Goal: Find specific page/section

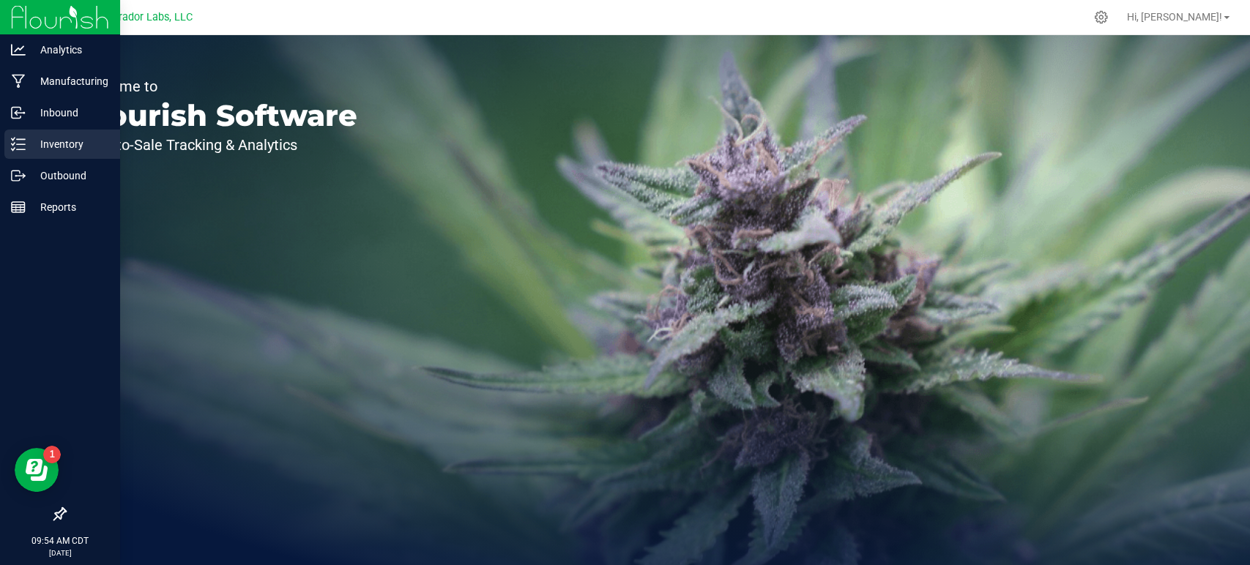
click at [26, 145] on p "Inventory" at bounding box center [70, 144] width 88 height 18
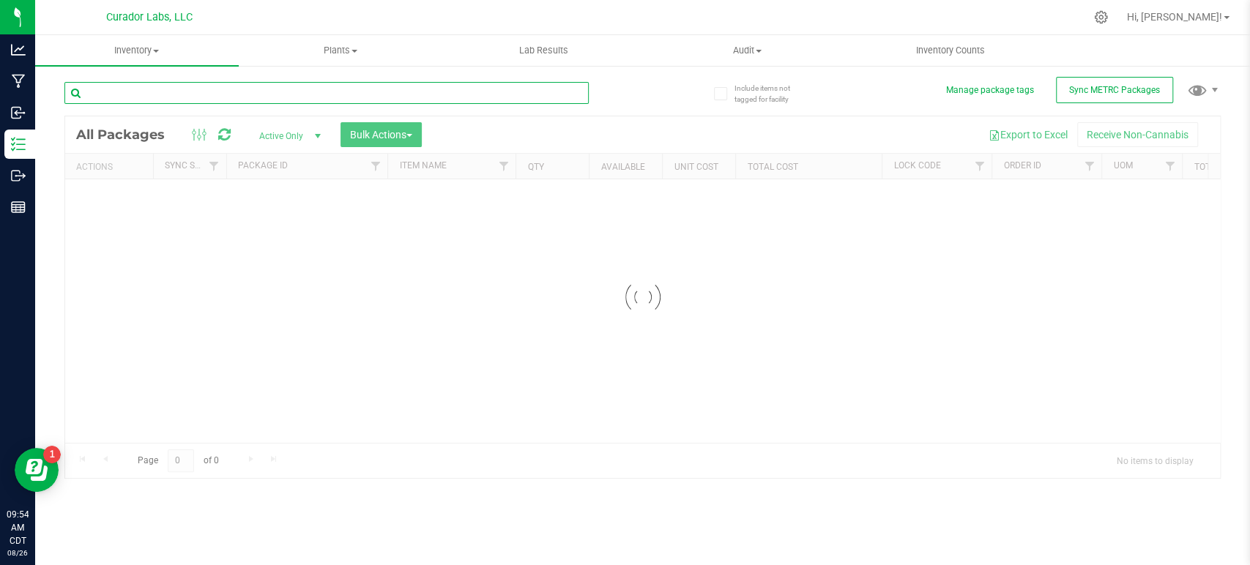
click at [207, 86] on input "text" at bounding box center [326, 93] width 524 height 22
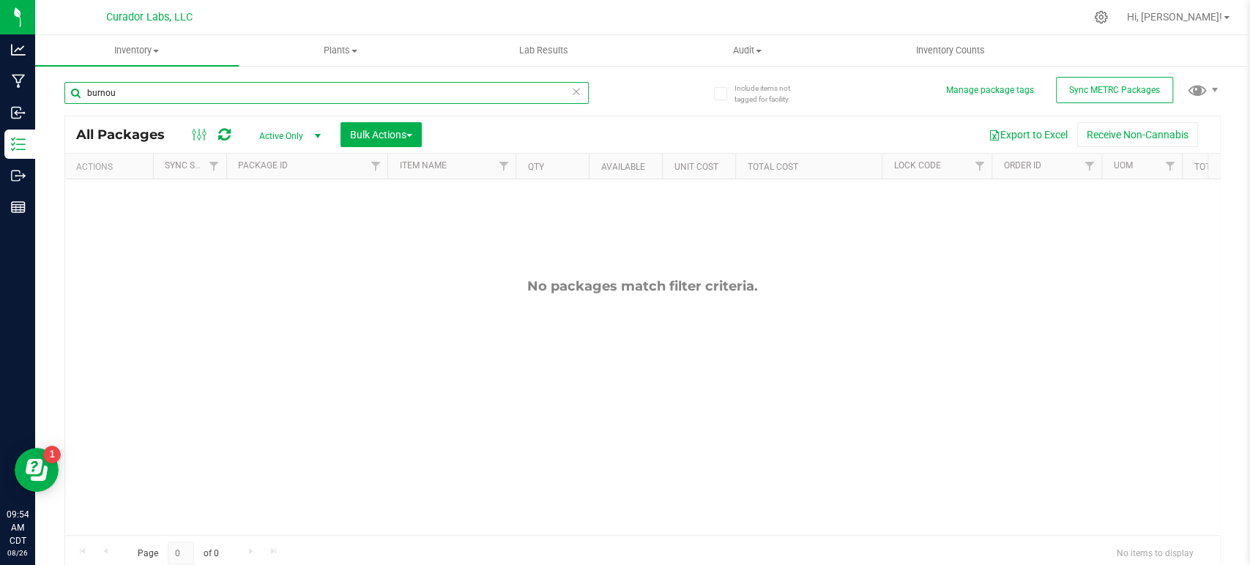
type input "burnout"
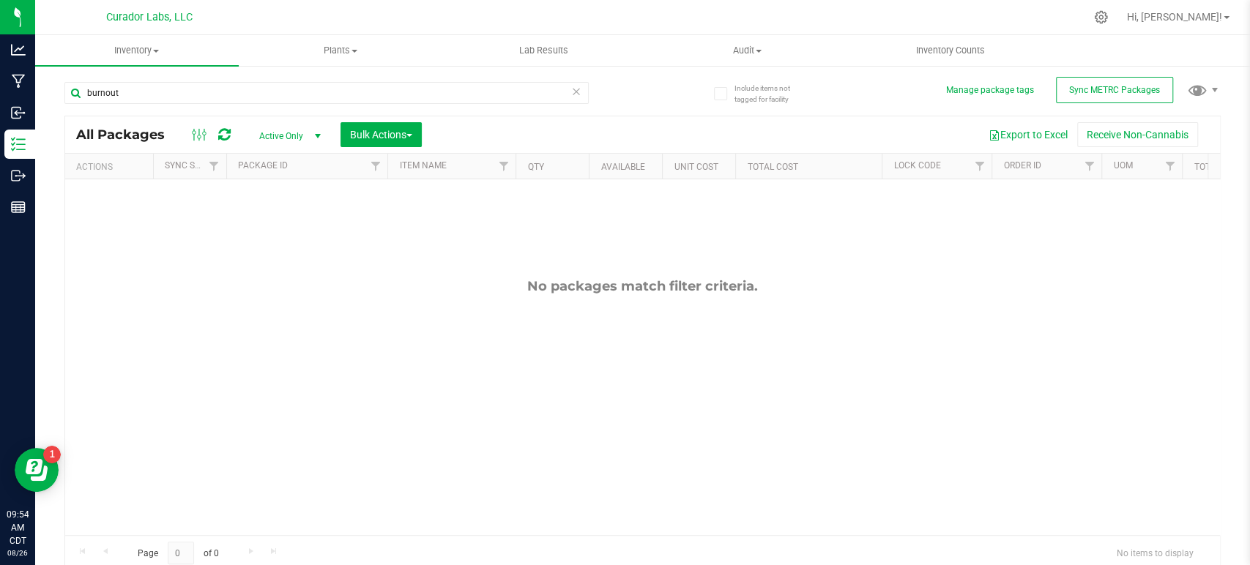
click at [305, 139] on span "Active Only" at bounding box center [287, 136] width 81 height 21
click at [293, 223] on li "All" at bounding box center [286, 225] width 79 height 22
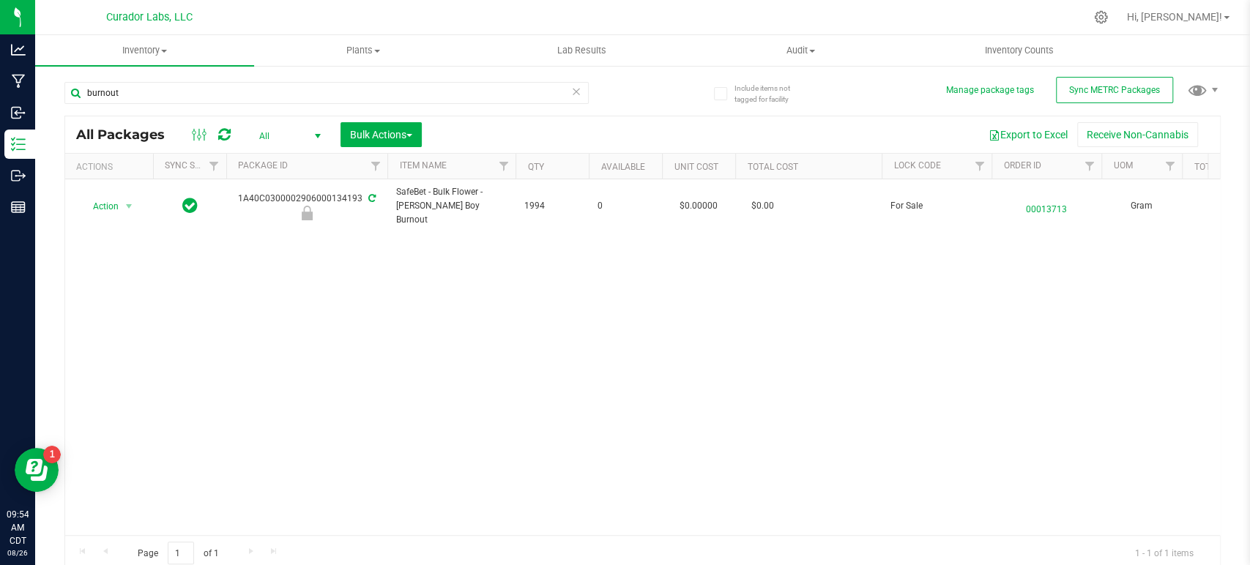
click at [65, 331] on div "Action Action Edit attributes Global inventory Locate package Package audit log…" at bounding box center [642, 357] width 1155 height 356
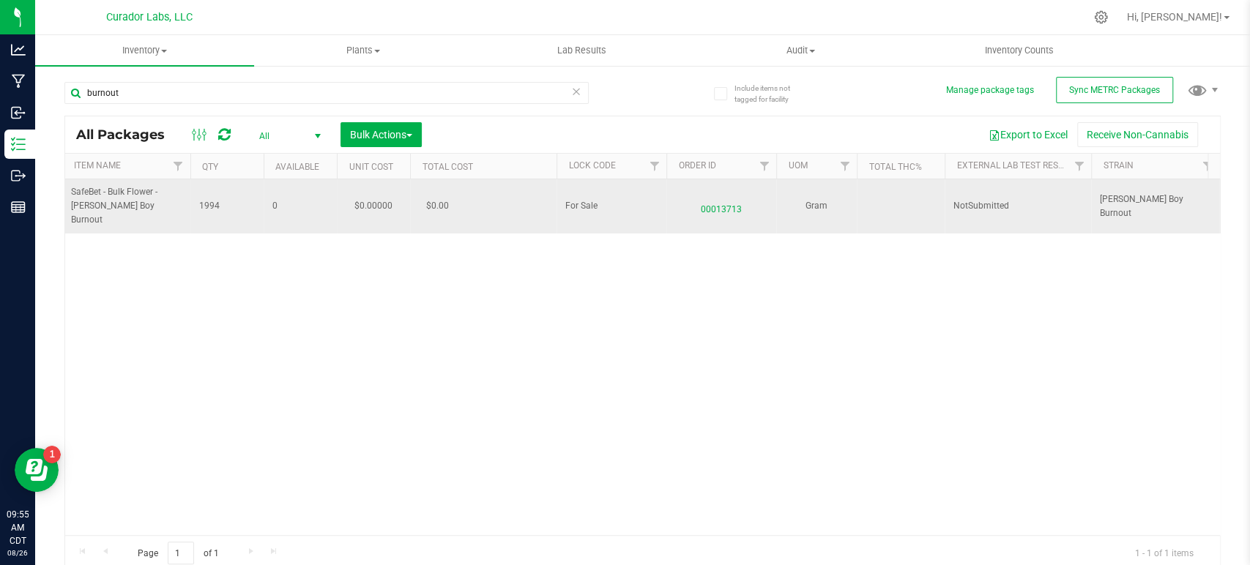
scroll to position [0, 412]
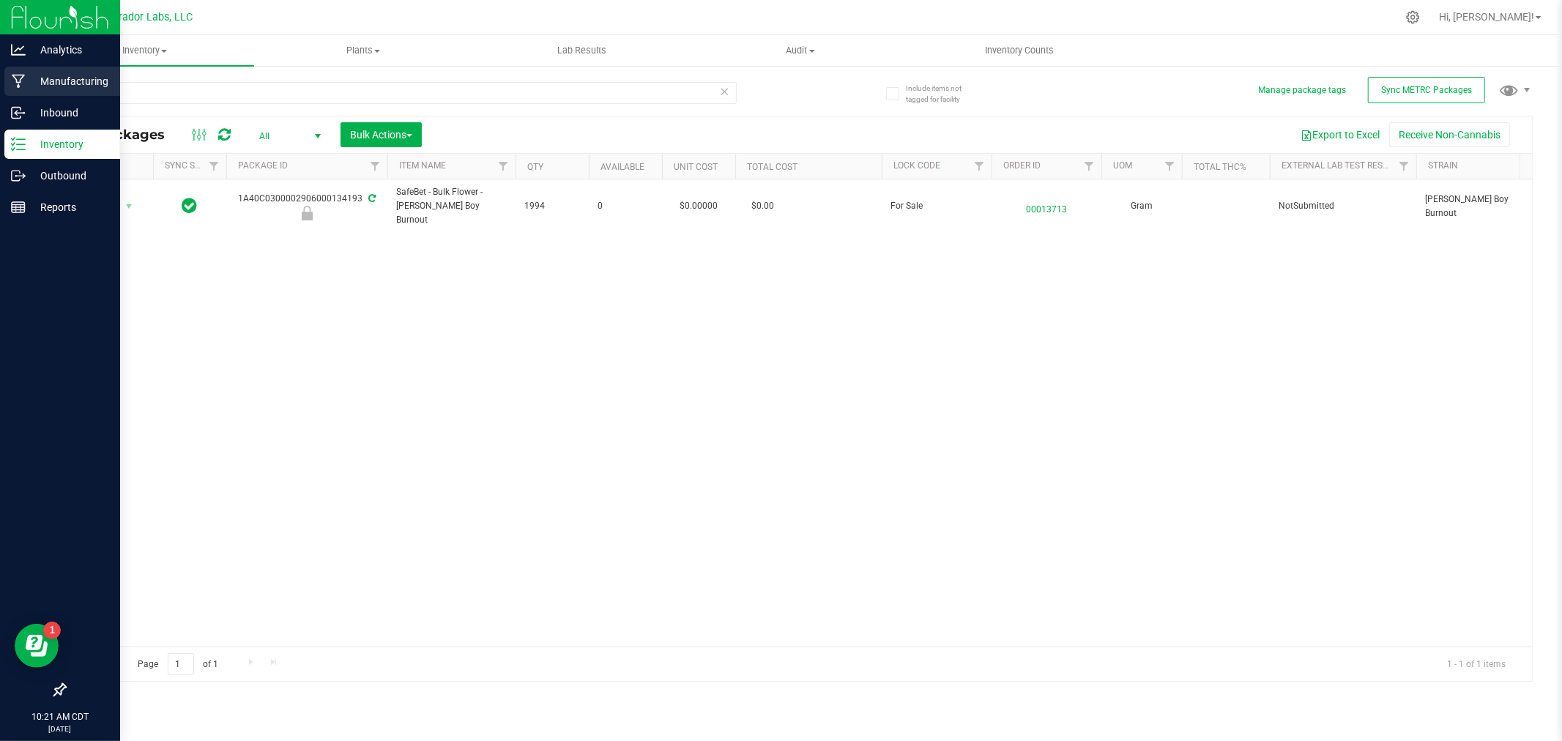
click at [23, 78] on icon at bounding box center [19, 81] width 14 height 15
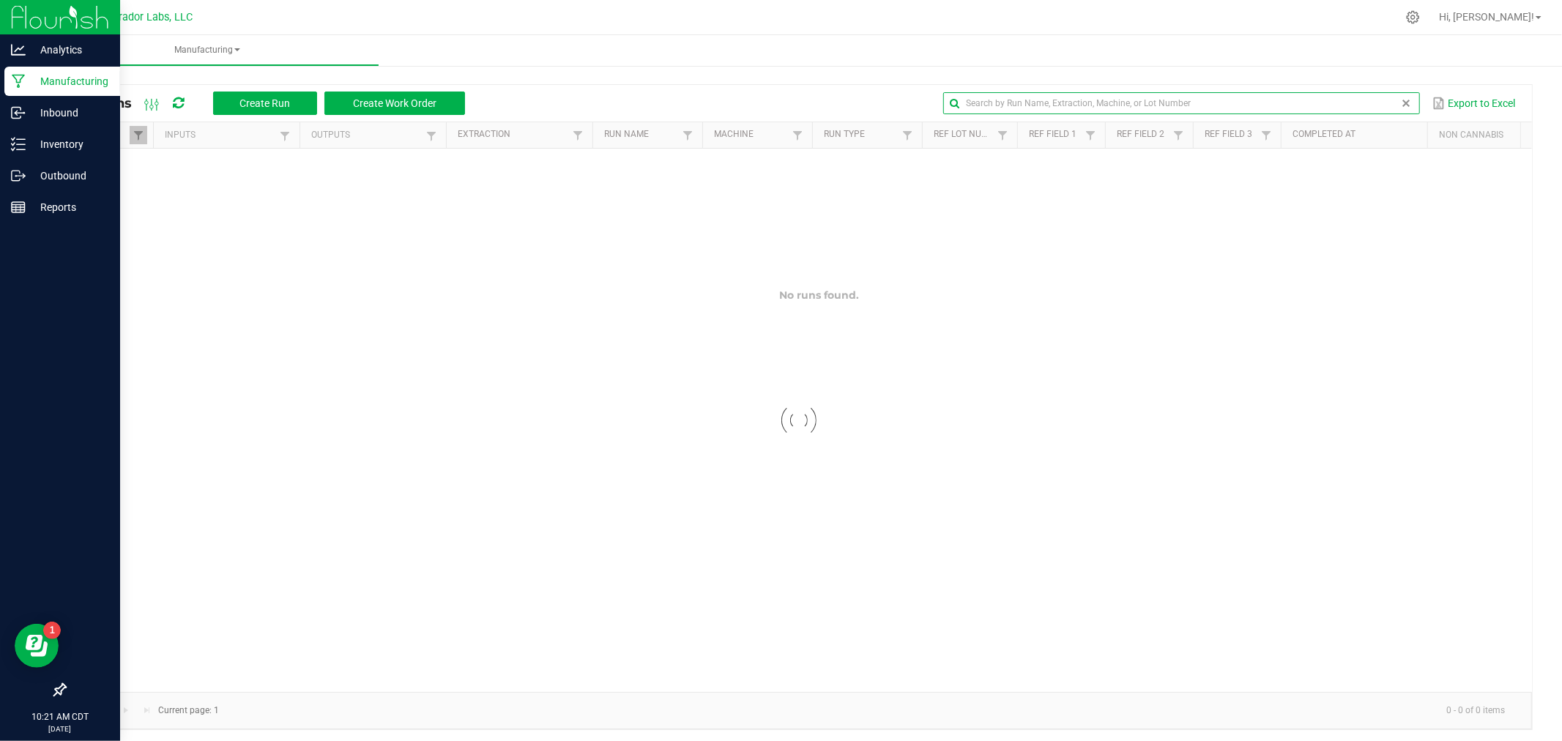
click at [1249, 103] on input "text" at bounding box center [1181, 103] width 476 height 22
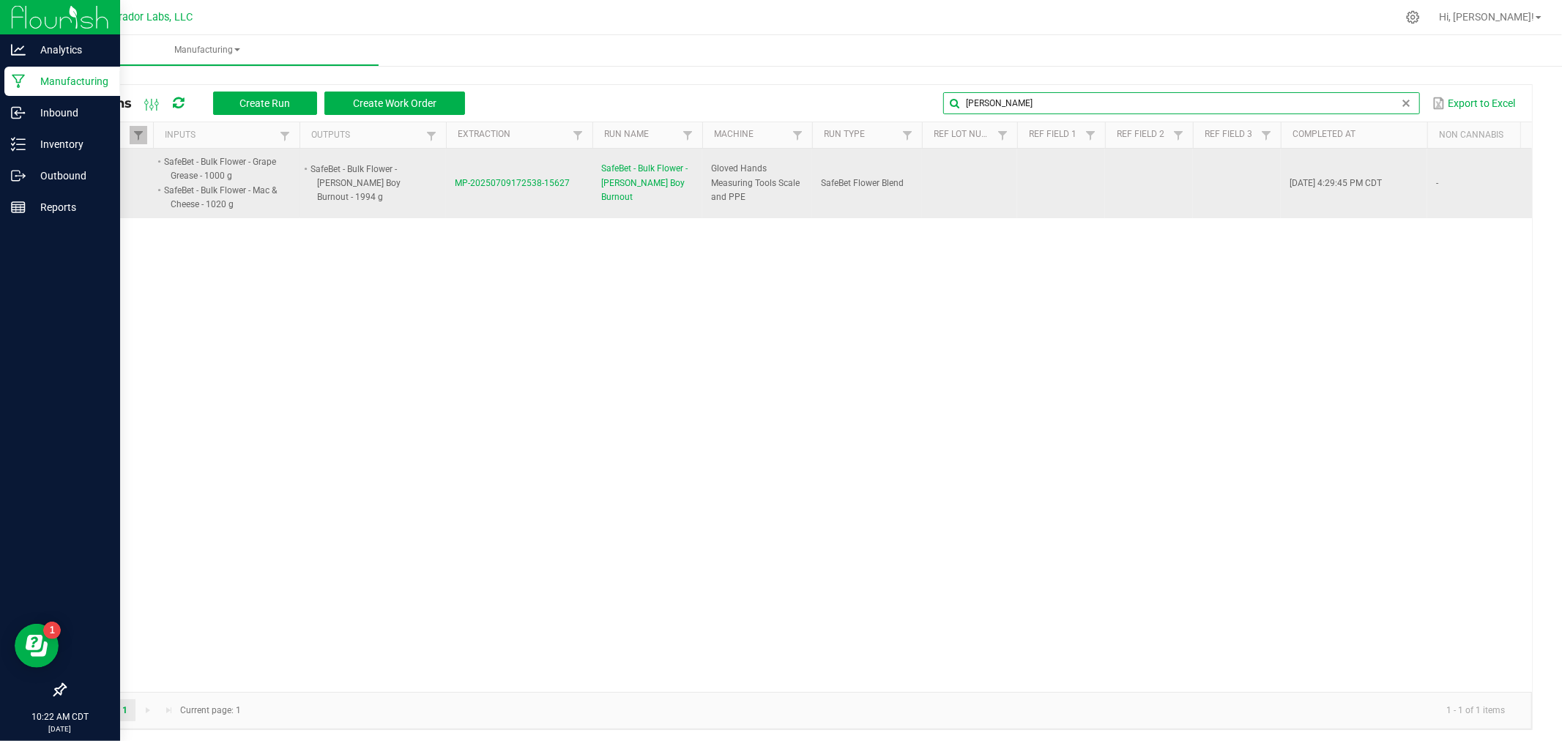
type input "[PERSON_NAME]"
click at [524, 181] on span "MP-20250709172538-15627" at bounding box center [512, 183] width 115 height 10
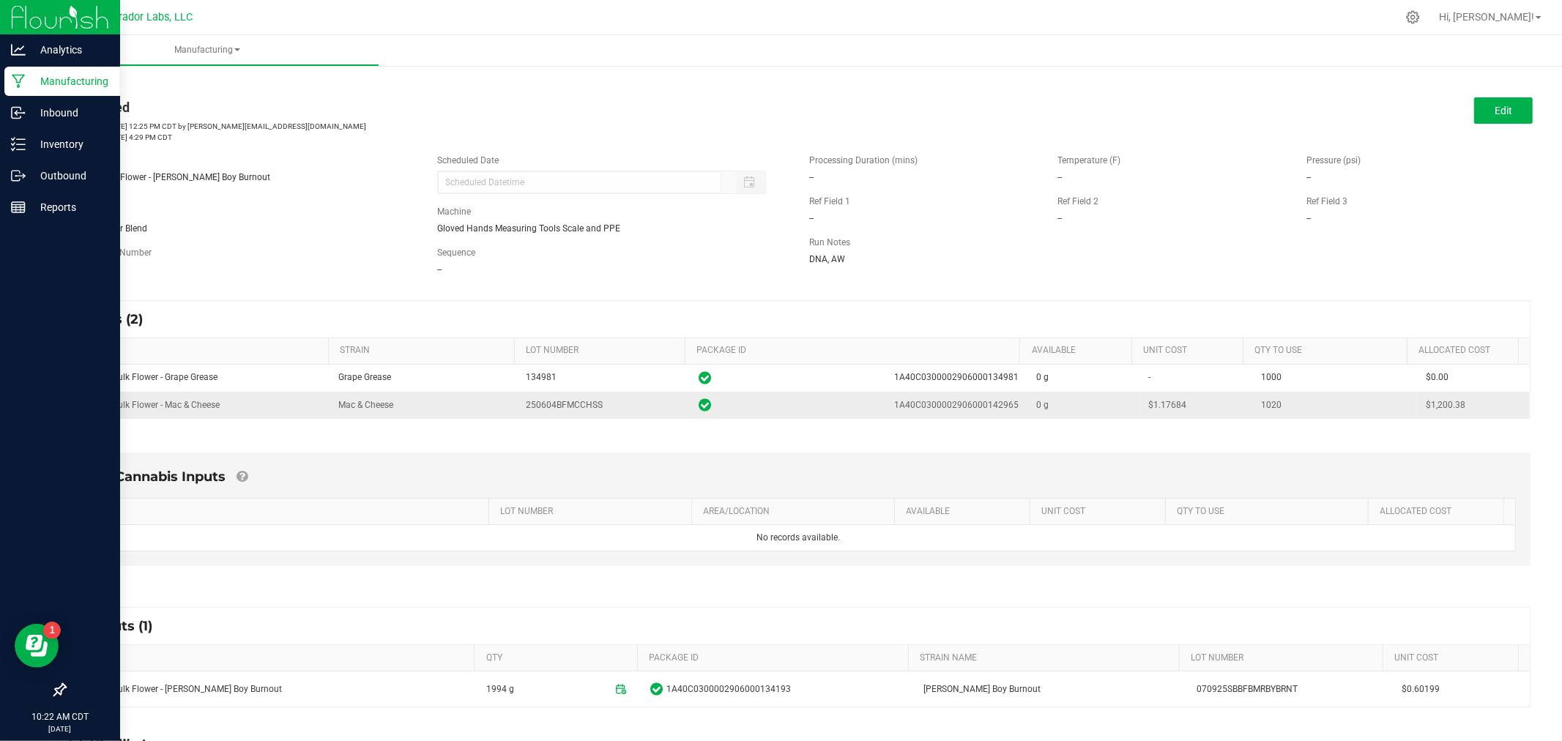
drag, startPoint x: 1163, startPoint y: 404, endPoint x: 1116, endPoint y: 406, distance: 46.9
click at [1116, 406] on tr "SafeBet - Bulk Flower - Mac & Cheese Mac & Cheese 250604BFMCCHSS 1A40C030000290…" at bounding box center [798, 405] width 1462 height 26
click at [1150, 308] on div "Inputs (2)" at bounding box center [798, 319] width 1462 height 37
click at [28, 149] on p "Inventory" at bounding box center [70, 144] width 88 height 18
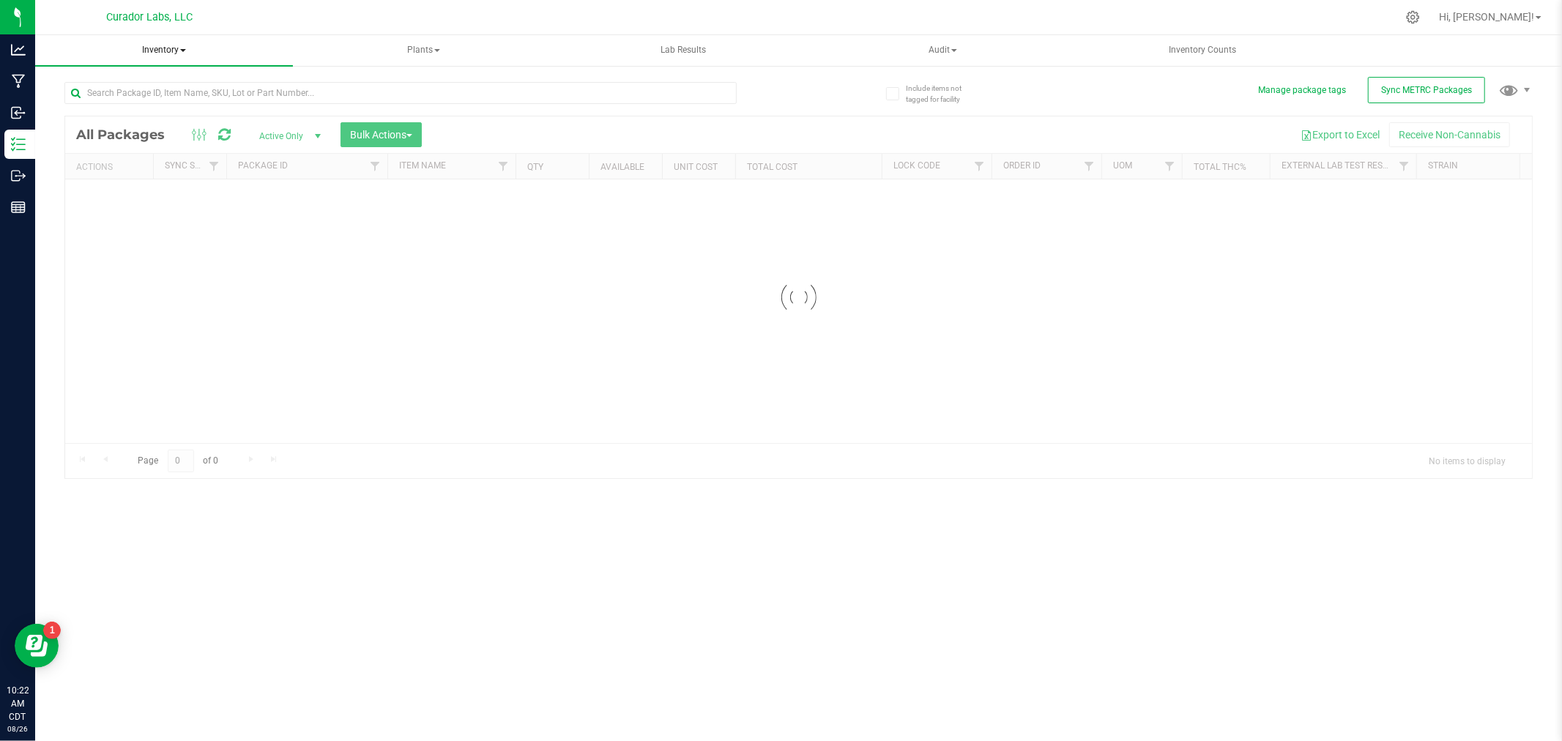
click at [183, 49] on span at bounding box center [183, 50] width 6 height 3
click at [105, 103] on span "All inventory" at bounding box center [104, 105] width 99 height 12
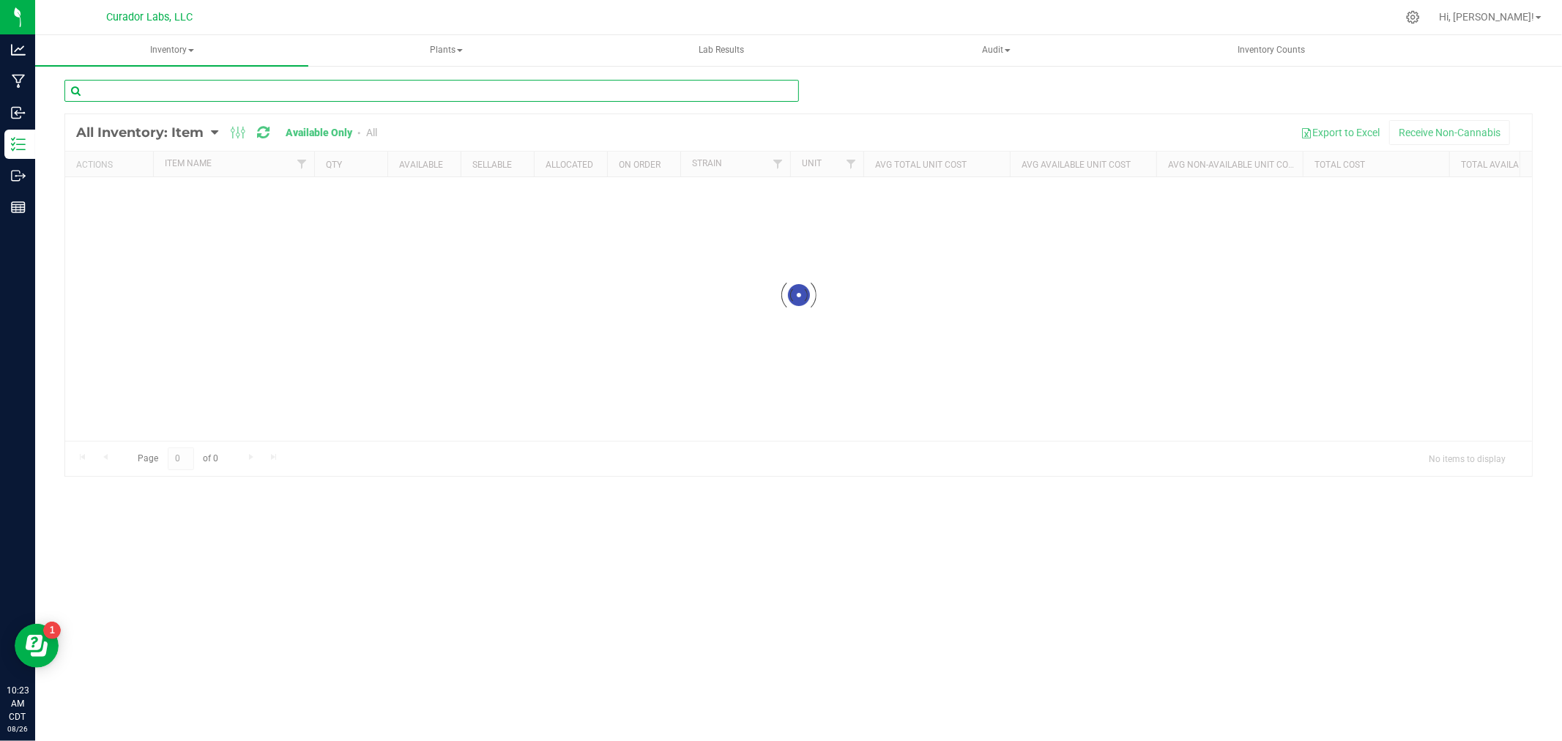
click at [122, 92] on input "text" at bounding box center [431, 91] width 735 height 22
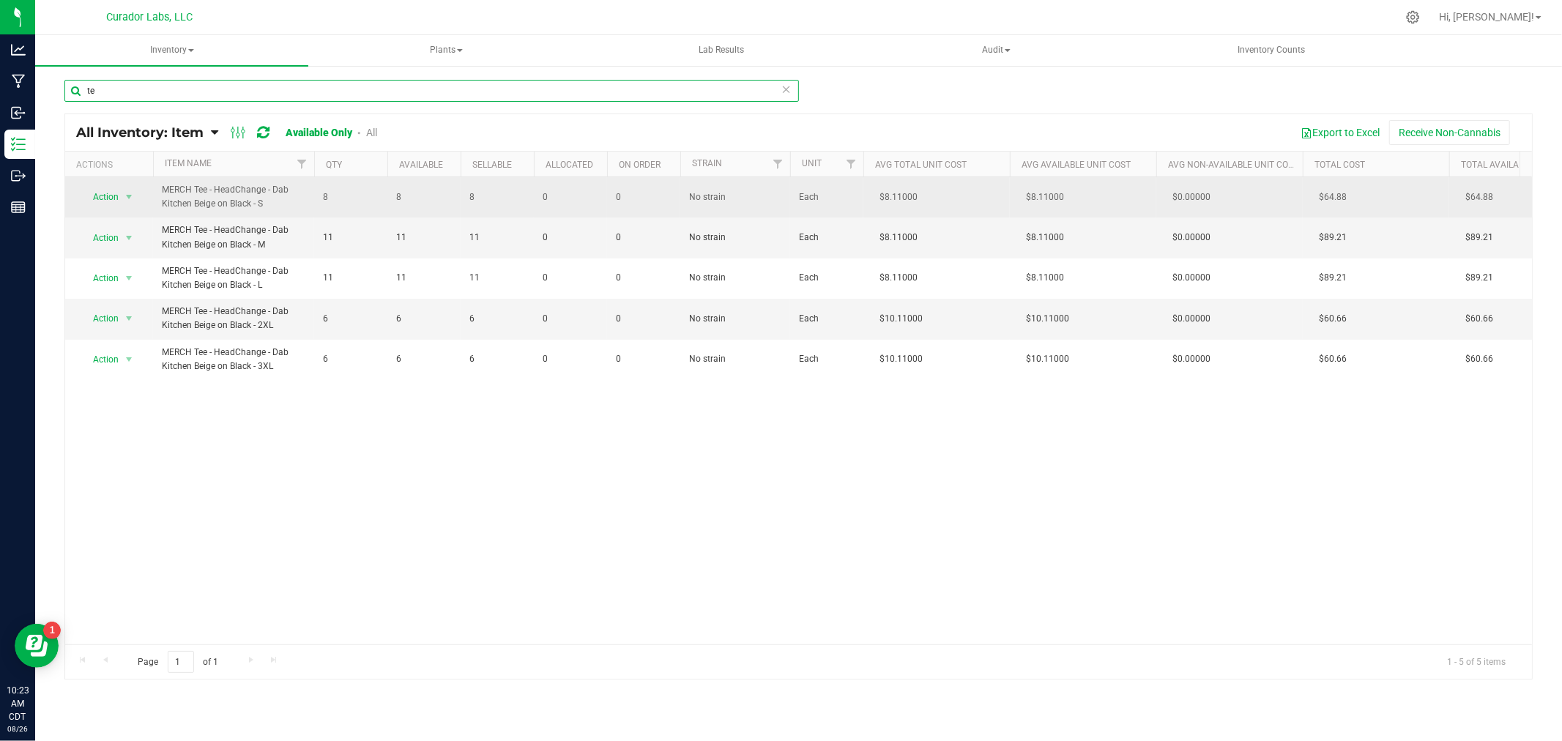
type input "t"
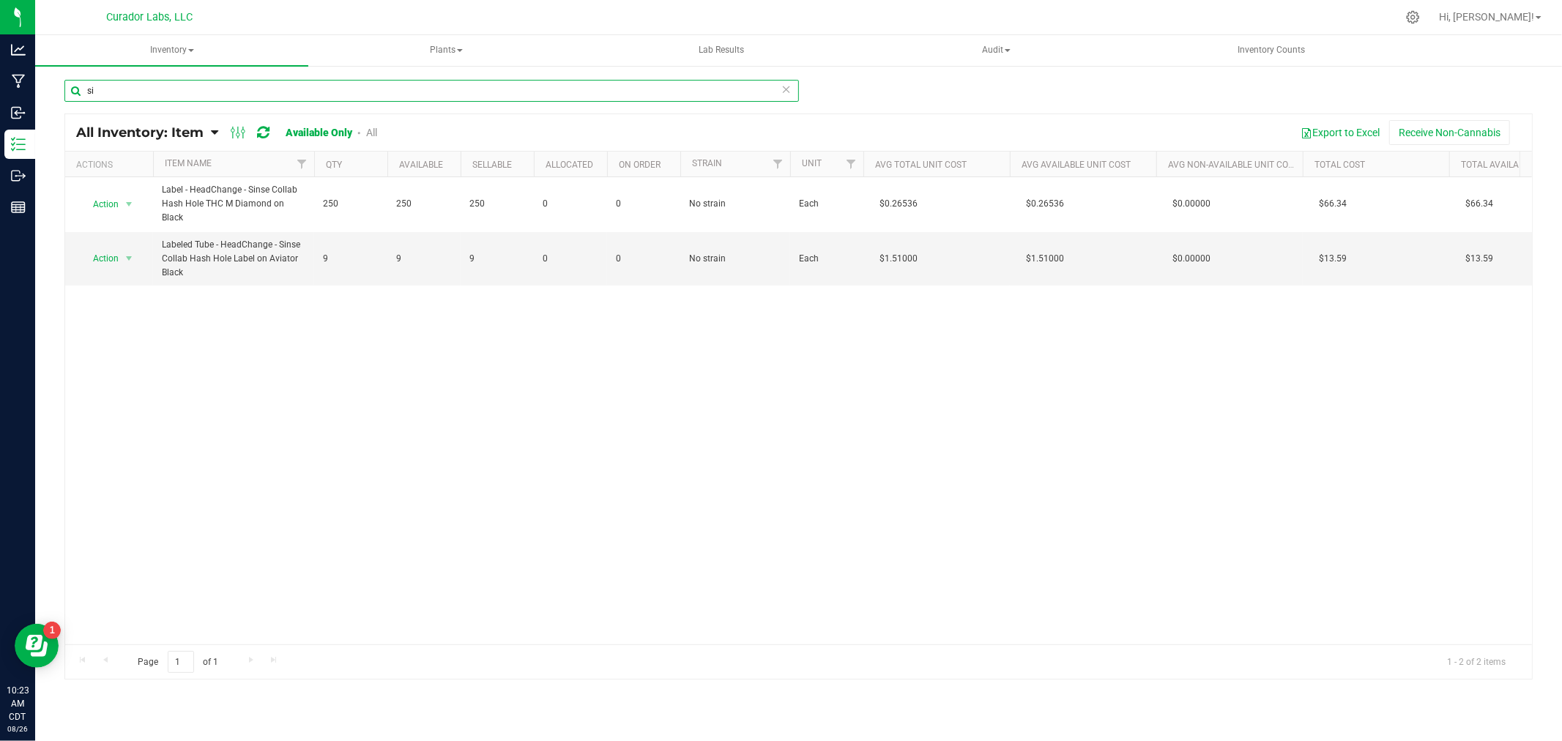
type input "s"
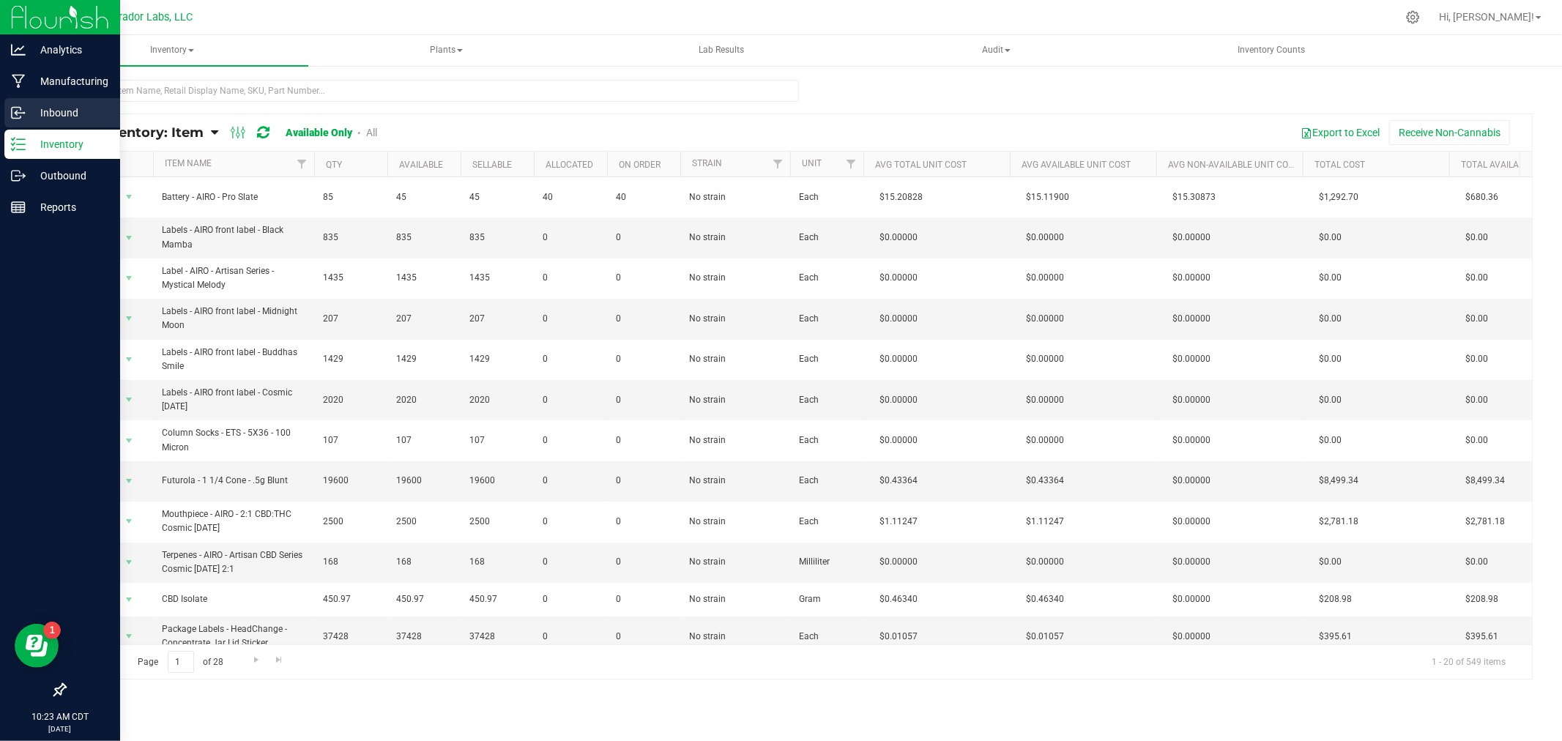
click at [86, 116] on p "Inbound" at bounding box center [70, 113] width 88 height 18
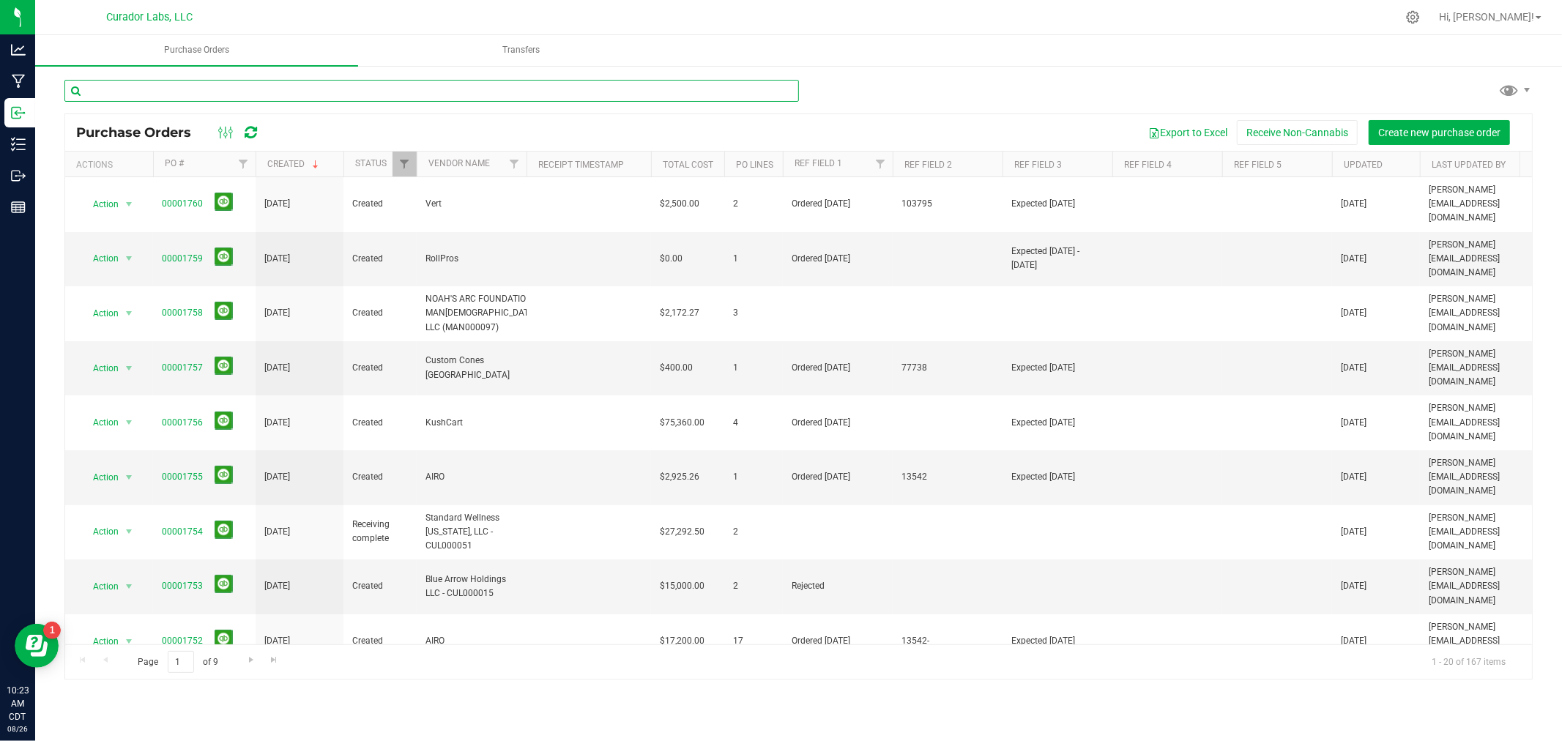
click at [174, 89] on input "text" at bounding box center [431, 91] width 735 height 22
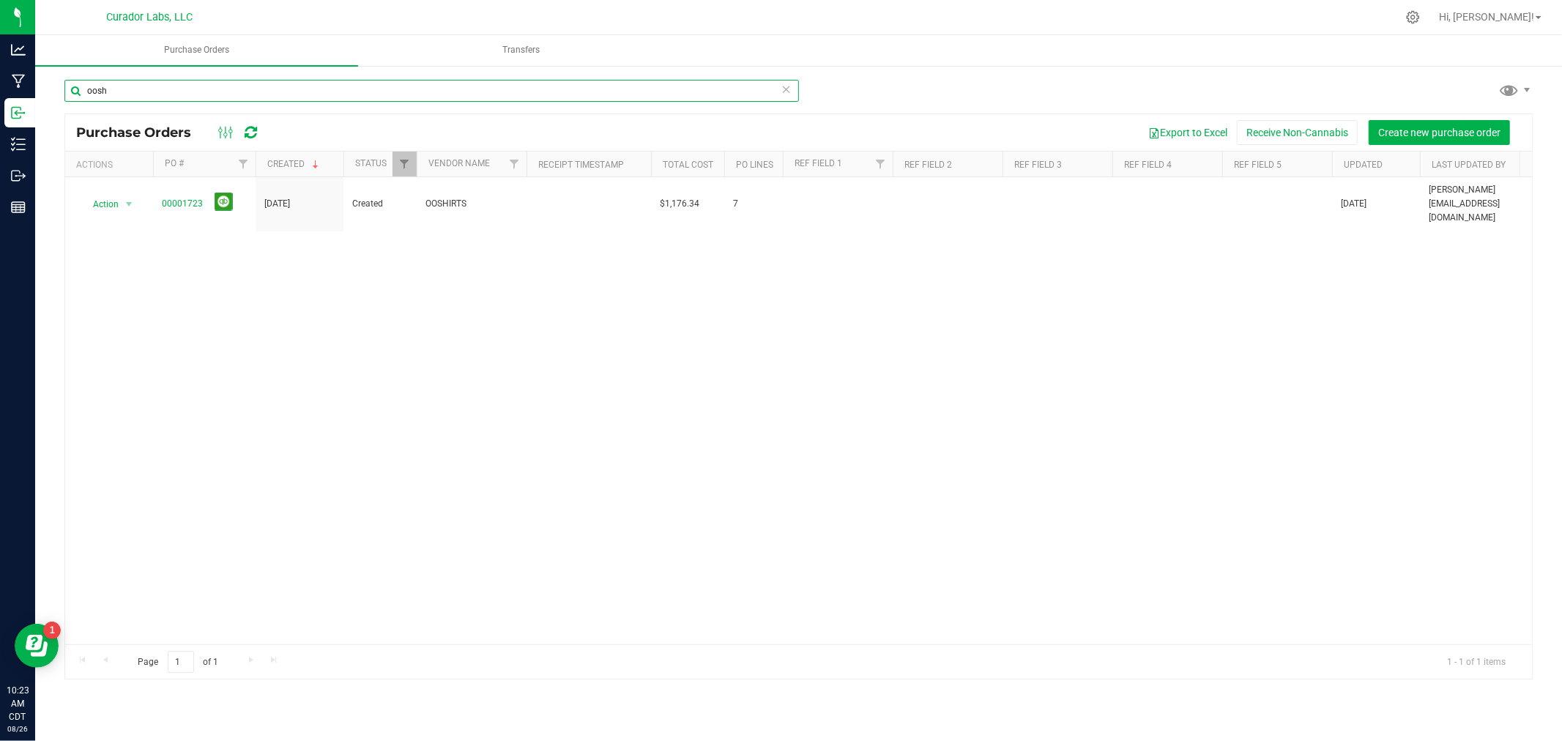
type input "oosh"
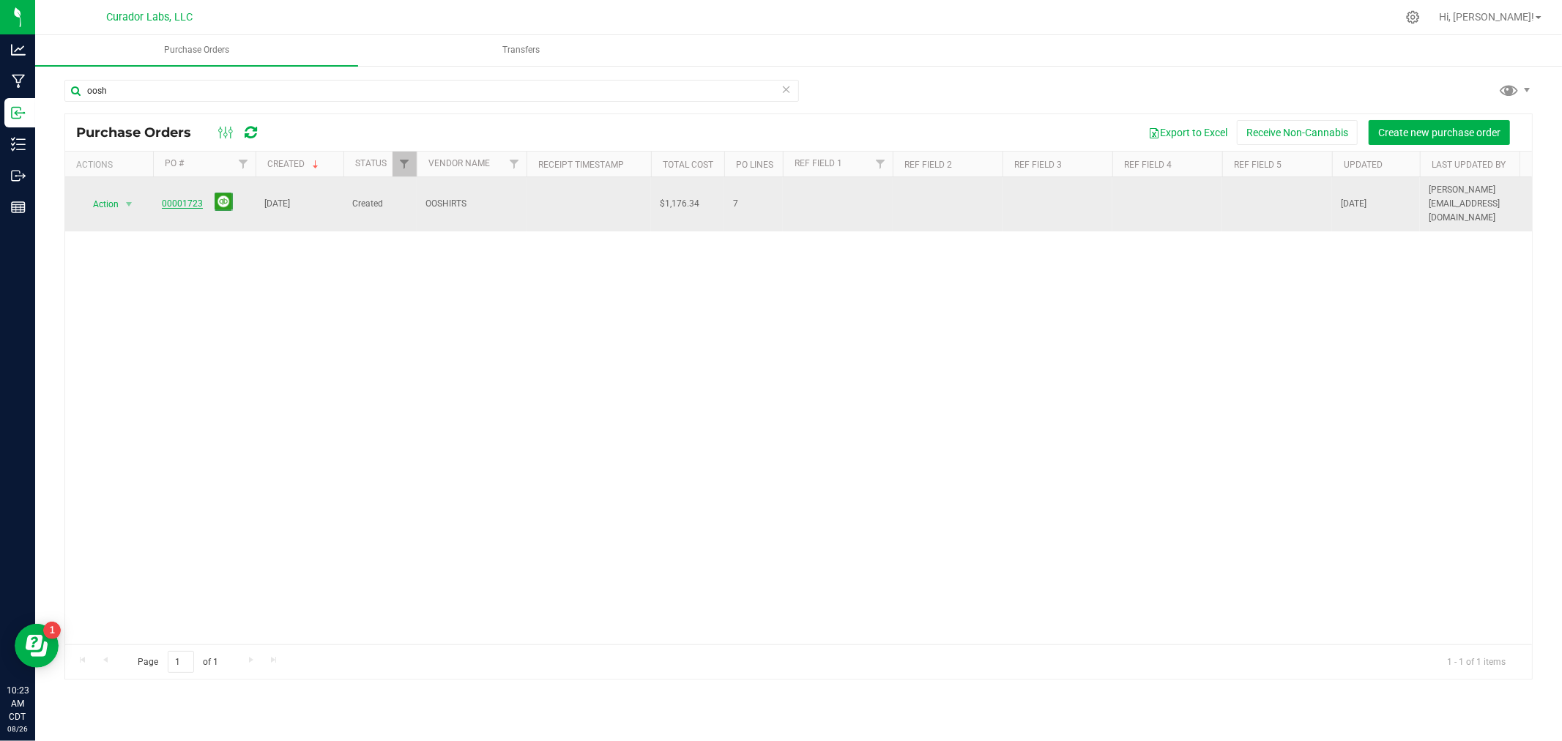
click at [182, 198] on link "00001723" at bounding box center [182, 203] width 41 height 10
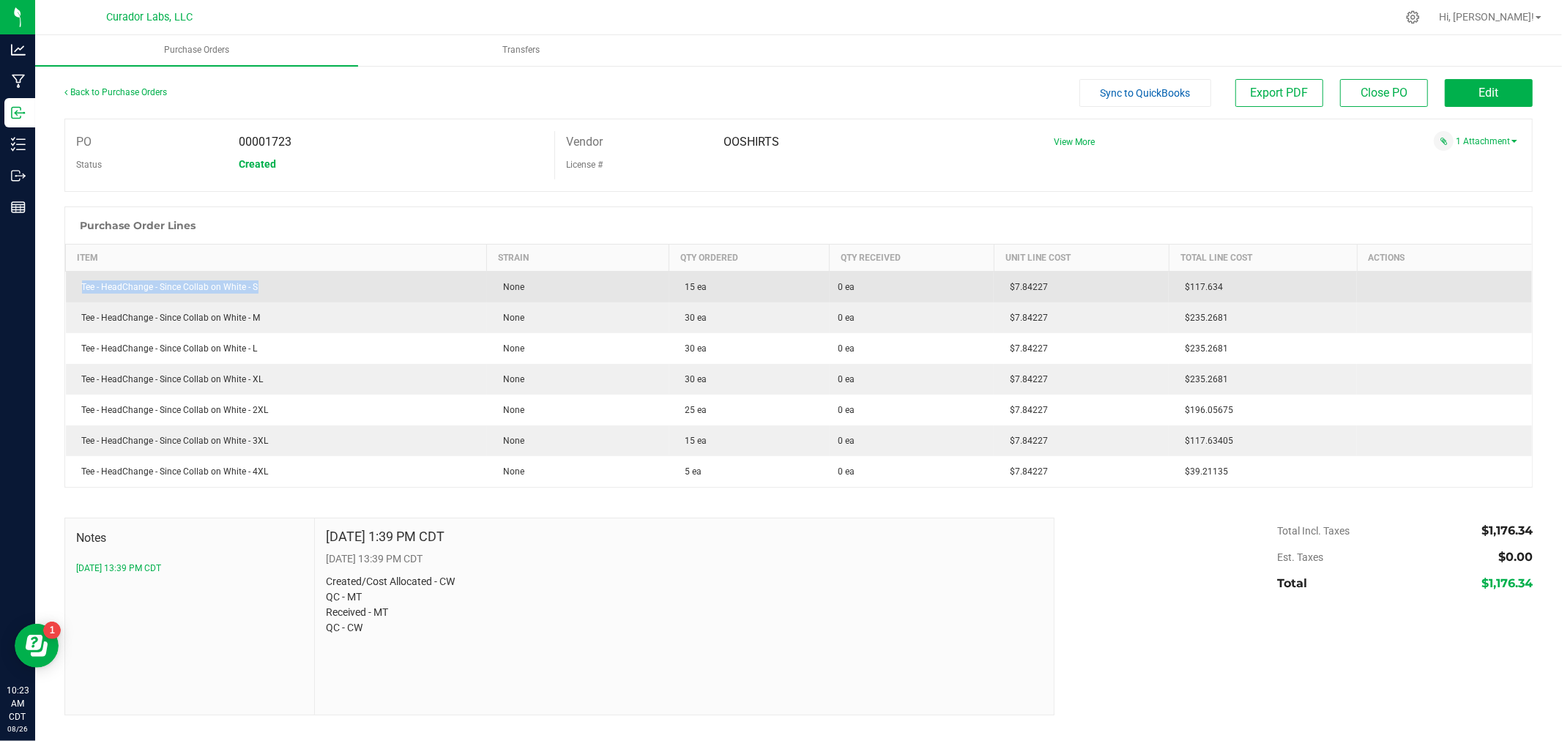
drag, startPoint x: 269, startPoint y: 287, endPoint x: 66, endPoint y: 291, distance: 203.6
click at [66, 291] on td "Tee - HeadChange - Since Collab on White - S" at bounding box center [276, 287] width 421 height 31
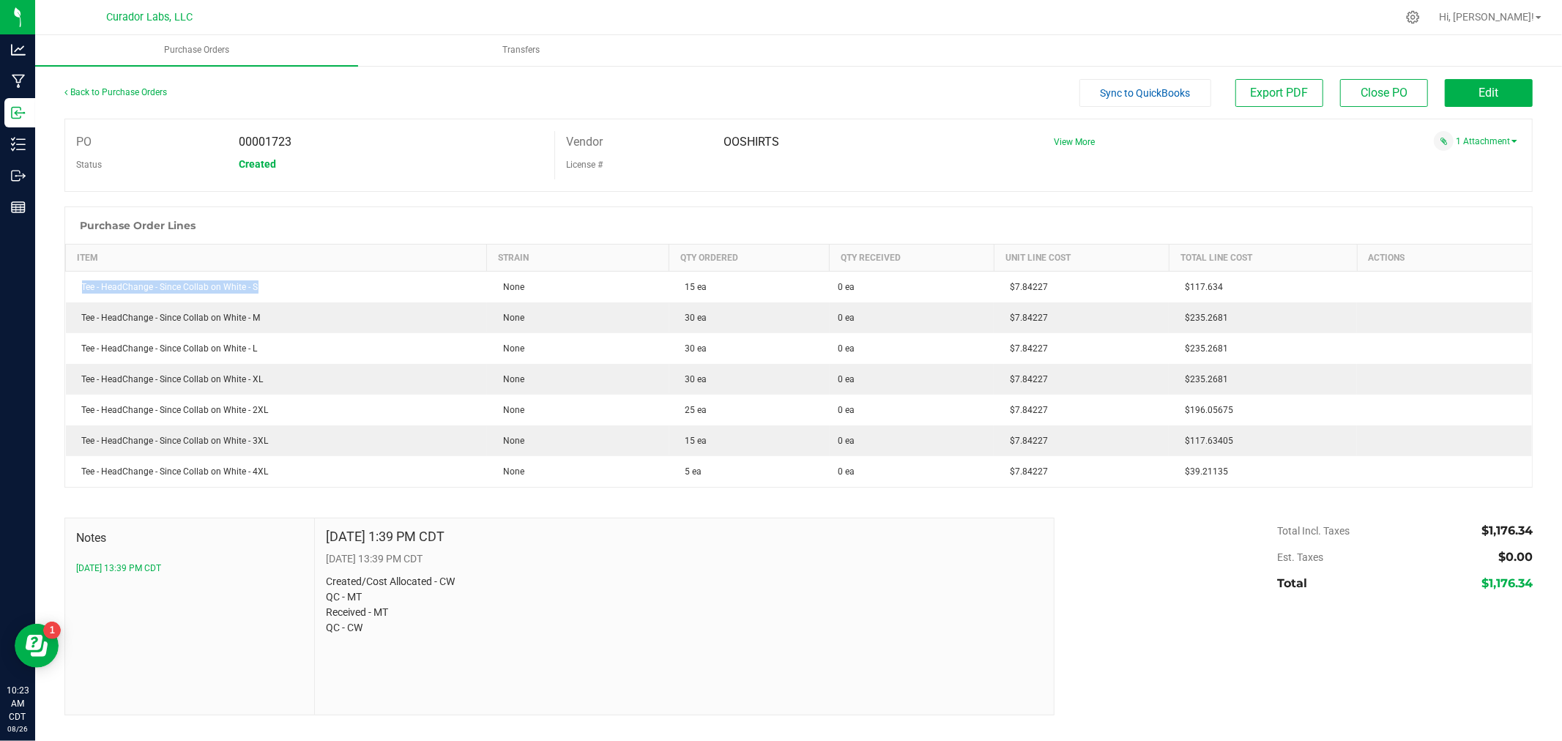
copy div "Tee - HeadChange - Since Collab on White - S"
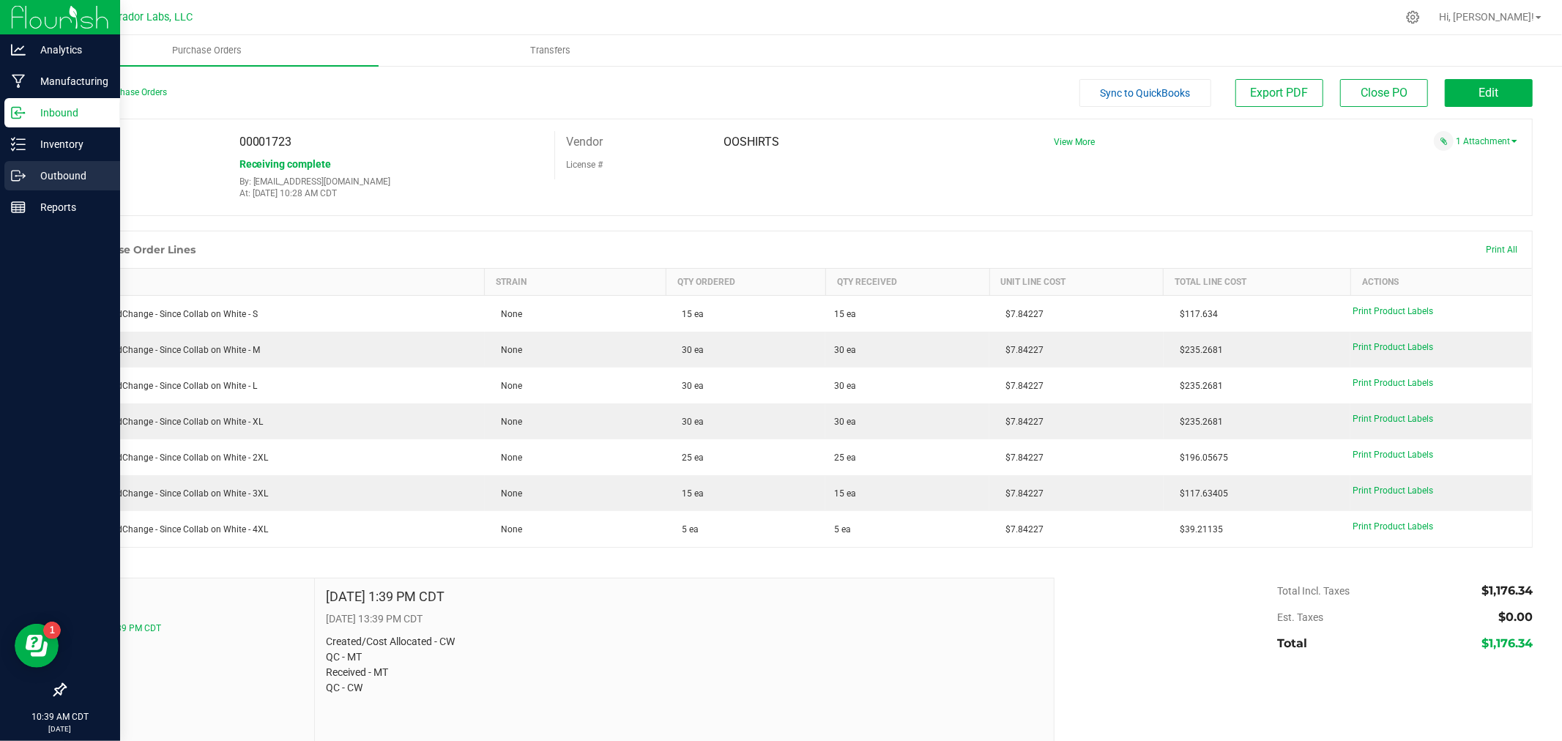
click at [18, 174] on icon at bounding box center [18, 175] width 15 height 15
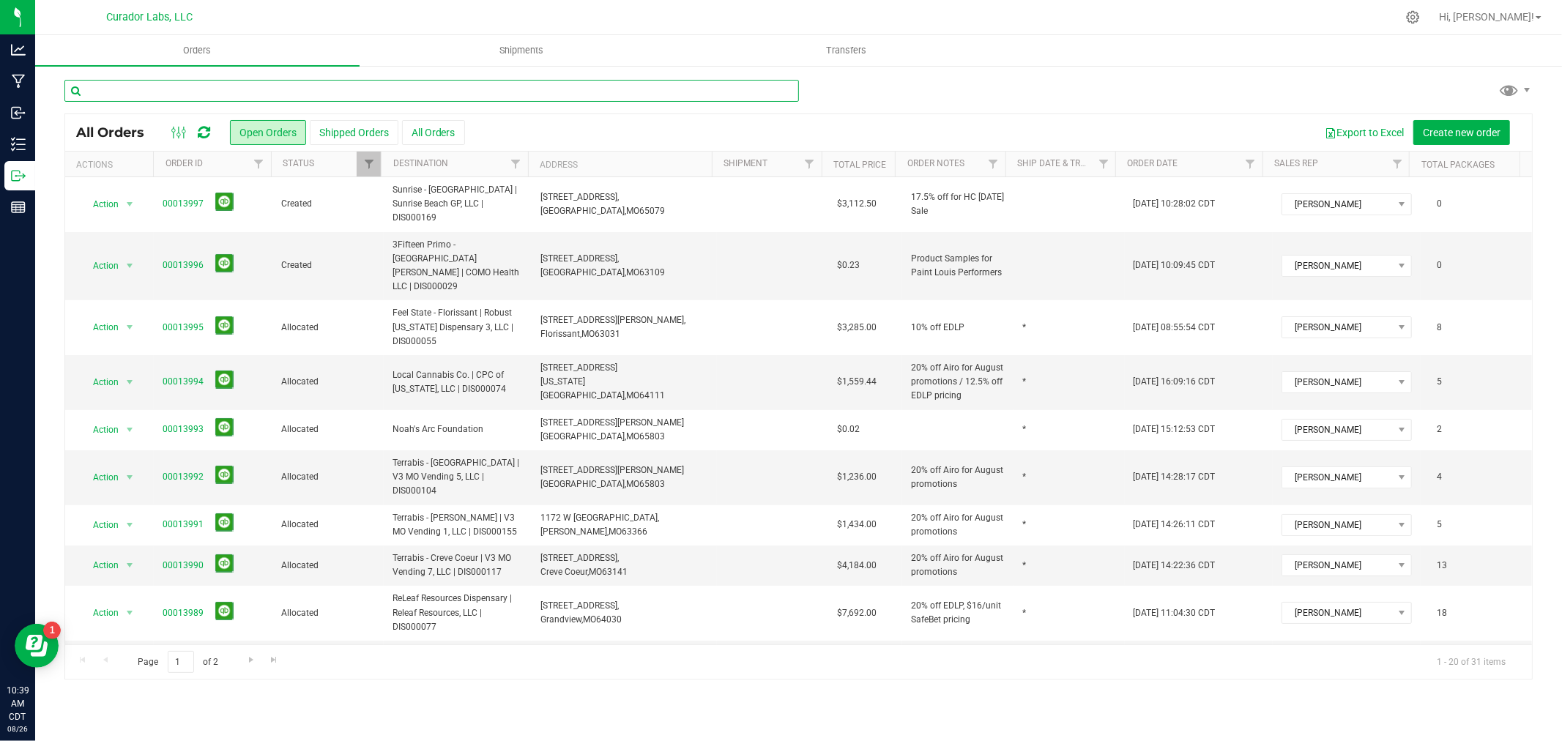
click at [261, 93] on input "text" at bounding box center [431, 91] width 735 height 22
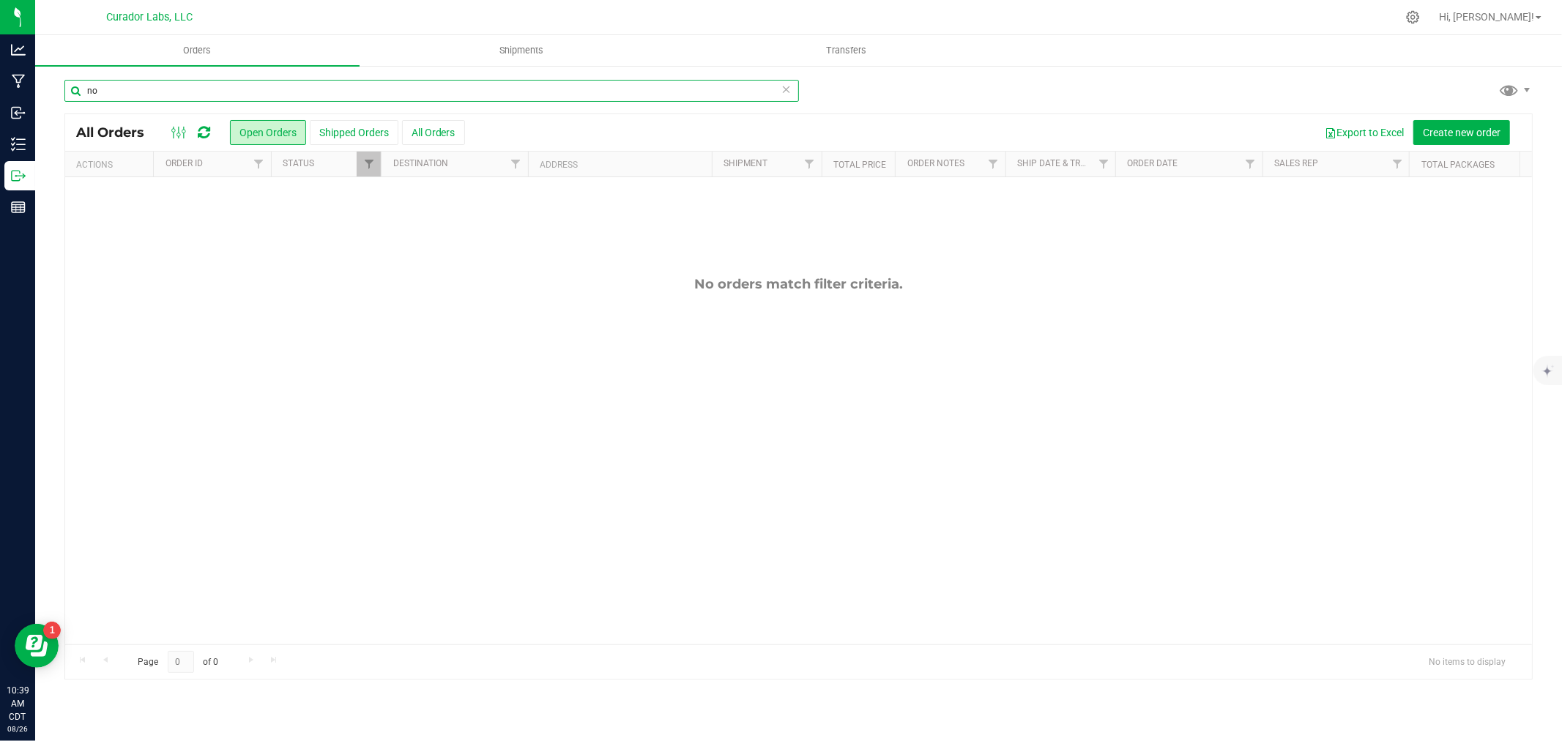
type input "n"
